Goal: Information Seeking & Learning: Check status

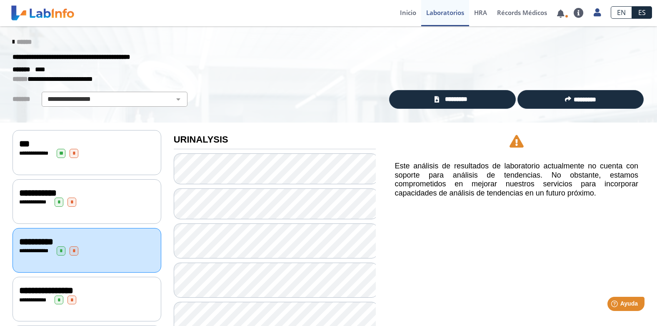
click at [19, 42] on span "******" at bounding box center [24, 42] width 15 height 6
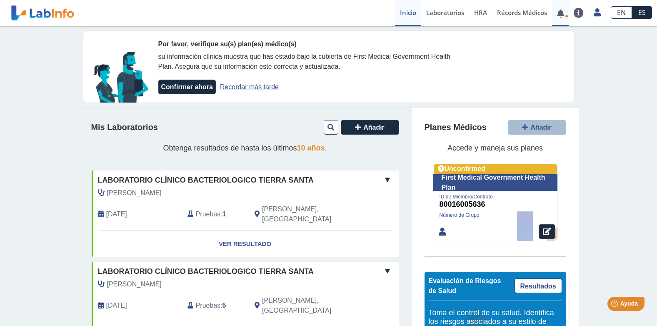
click at [562, 15] on link at bounding box center [560, 13] width 17 height 6
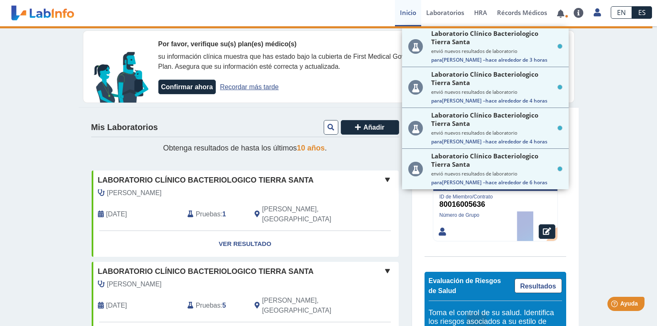
click at [465, 47] on div "Laboratorio Clínico Bacteriologico Tierra Santa envió nuevos resultados de labo…" at bounding box center [496, 46] width 131 height 34
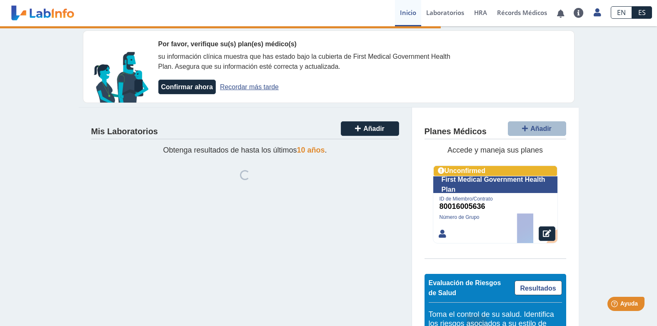
click at [255, 87] on link "Recordar más tarde" at bounding box center [249, 86] width 59 height 7
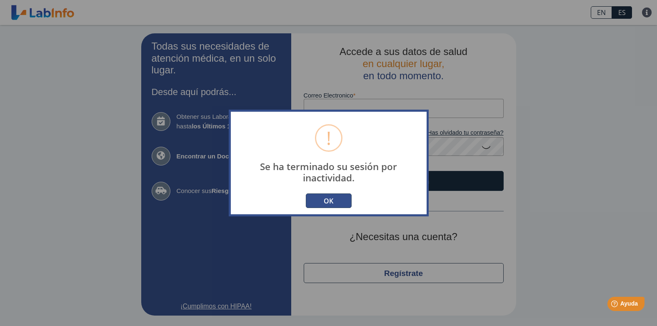
click at [324, 202] on button "OK" at bounding box center [329, 200] width 46 height 15
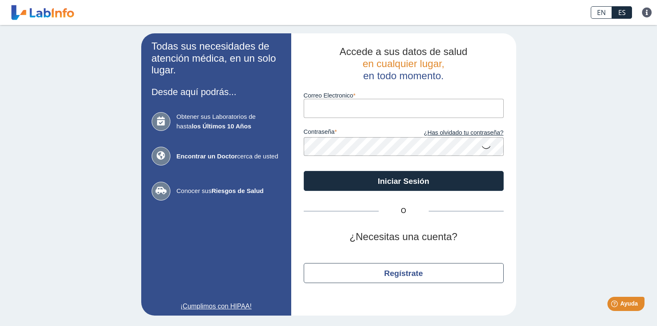
click at [342, 103] on input "Correo Electronico" at bounding box center [404, 108] width 200 height 19
type input "[EMAIL_ADDRESS][DOMAIN_NAME]"
click at [293, 147] on div "Accede a sus datos de salud en cualquier lugar, en todo momento. Correo Electro…" at bounding box center [403, 174] width 225 height 282
click at [304, 171] on button "Iniciar Sesión" at bounding box center [404, 181] width 200 height 20
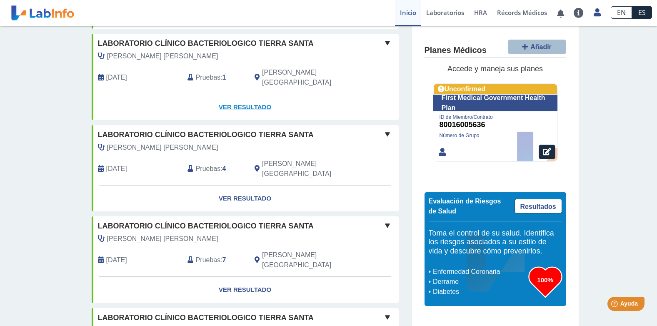
scroll to position [626, 0]
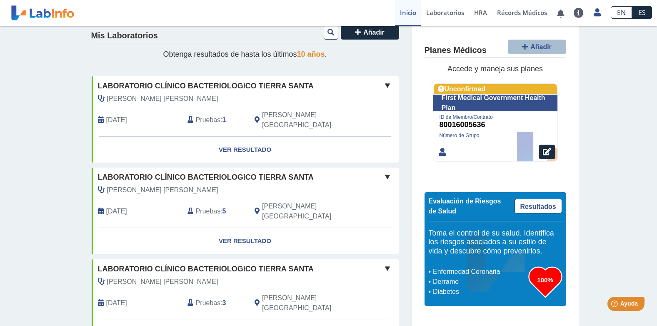
scroll to position [0, 0]
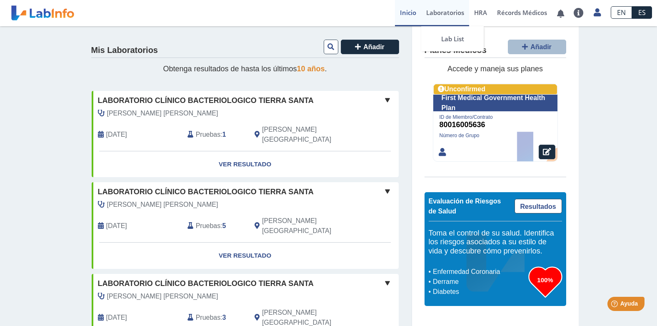
click at [451, 14] on link "Laboratorios" at bounding box center [445, 13] width 48 height 26
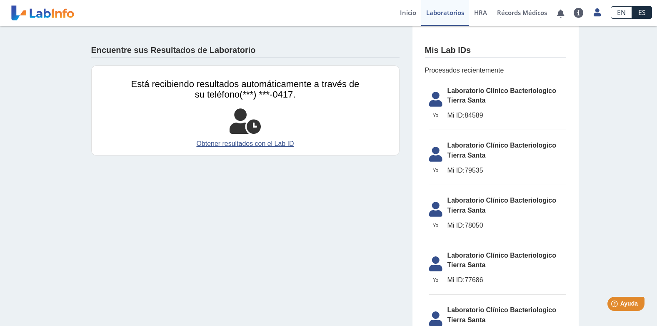
click at [465, 102] on span "Laboratorio Clínico Bacteriologico Tierra Santa" at bounding box center [506, 96] width 119 height 20
click at [516, 9] on link "Récords Médicos" at bounding box center [522, 13] width 60 height 26
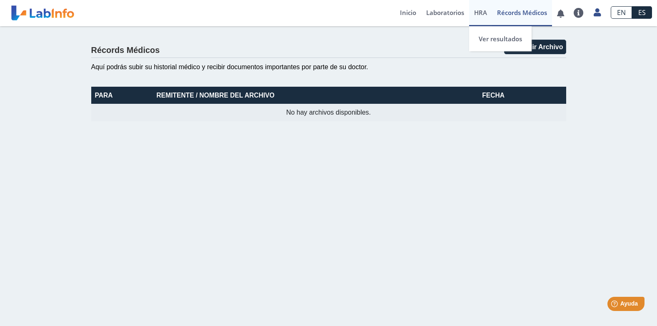
click at [480, 13] on span "HRA" at bounding box center [480, 12] width 13 height 8
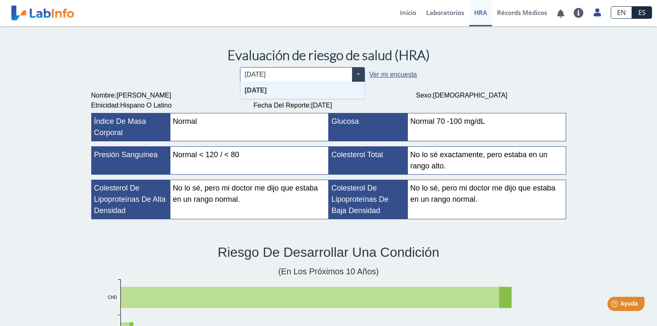
click at [357, 76] on span at bounding box center [358, 74] width 12 height 14
click at [336, 95] on div "[DATE]" at bounding box center [302, 90] width 124 height 17
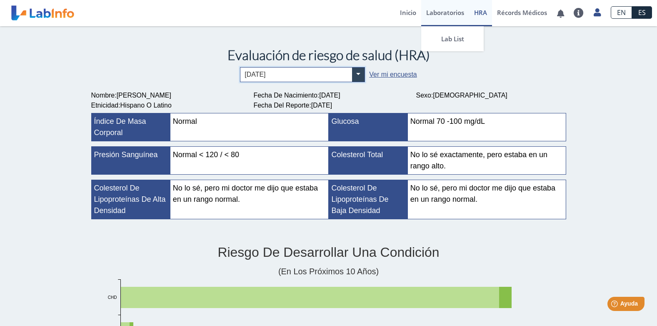
click at [439, 12] on link "Laboratorios" at bounding box center [445, 13] width 48 height 26
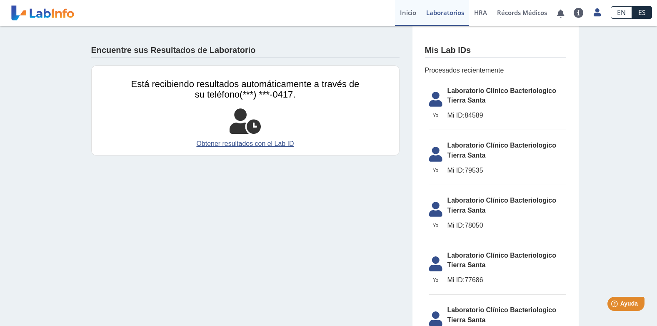
click at [409, 16] on link "Inicio" at bounding box center [408, 13] width 26 height 26
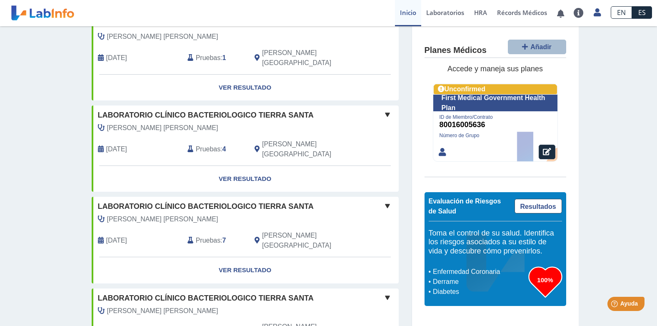
scroll to position [626, 0]
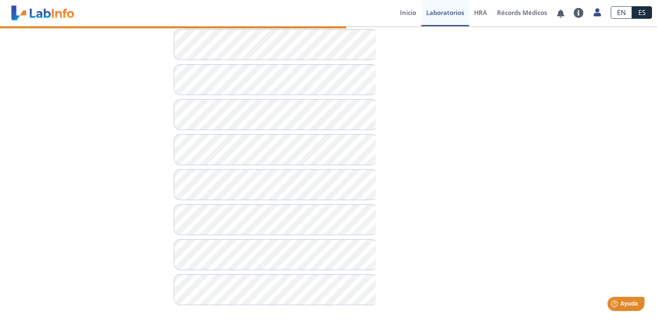
scroll to position [482, 0]
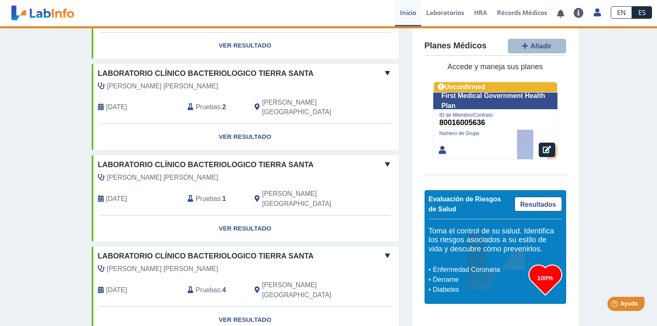
scroll to position [624, 0]
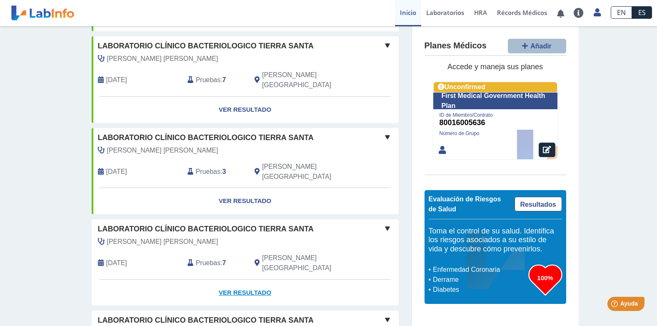
scroll to position [791, 0]
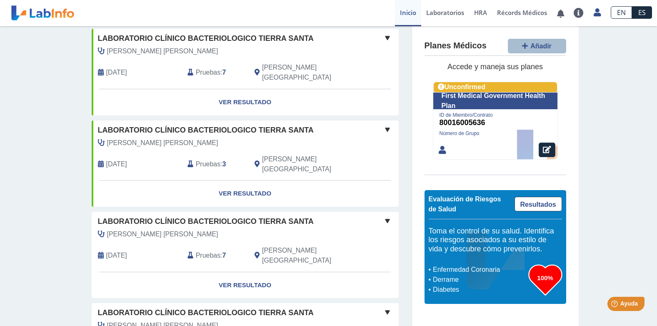
click at [222, 252] on b "7" at bounding box center [224, 255] width 4 height 7
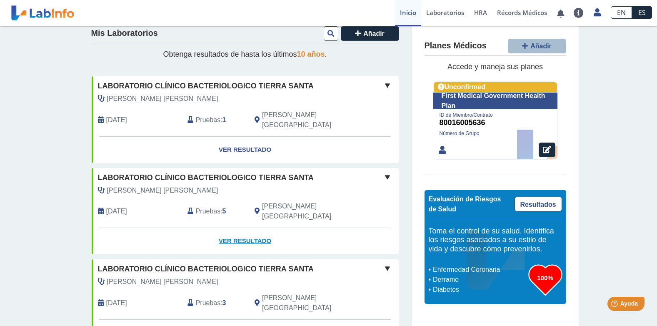
scroll to position [0, 0]
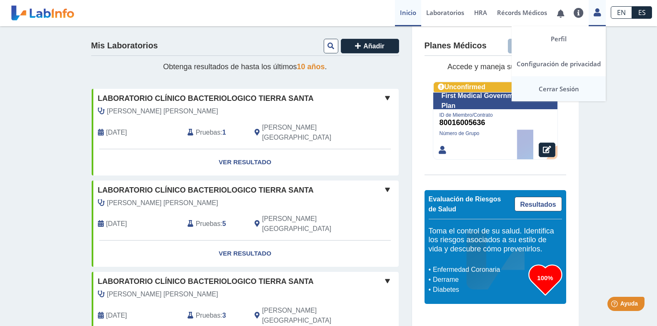
click at [574, 85] on link "Cerrar Sesión" at bounding box center [558, 88] width 94 height 25
